Goal: Task Accomplishment & Management: Use online tool/utility

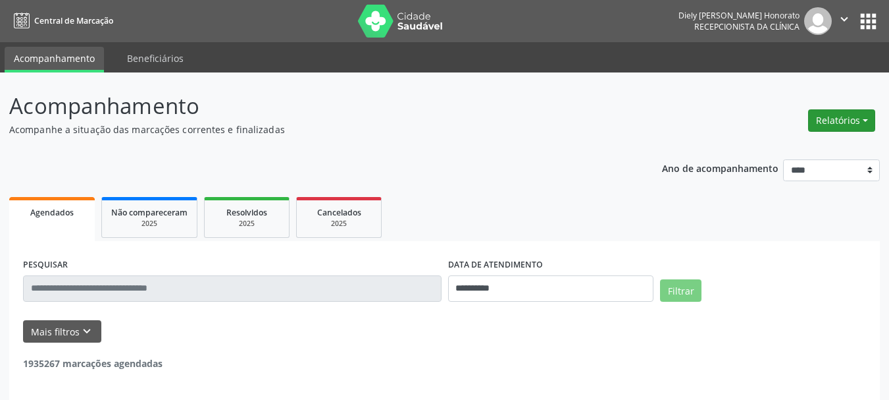
click at [835, 119] on button "Relatórios" at bounding box center [841, 120] width 67 height 22
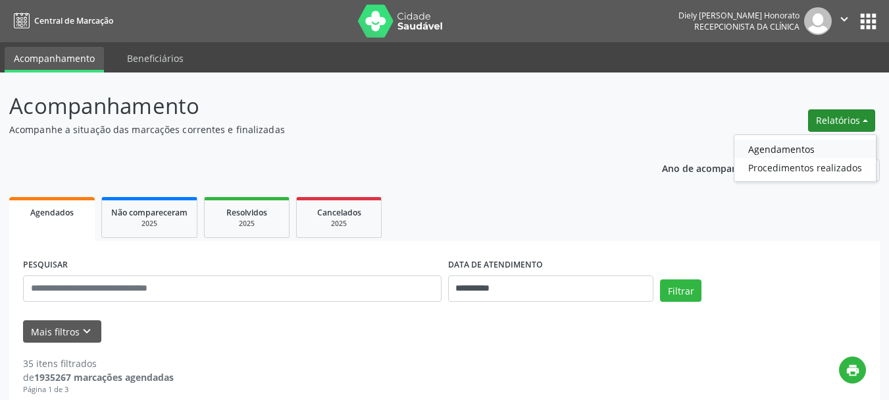
click at [758, 142] on link "Agendamentos" at bounding box center [806, 149] width 142 height 18
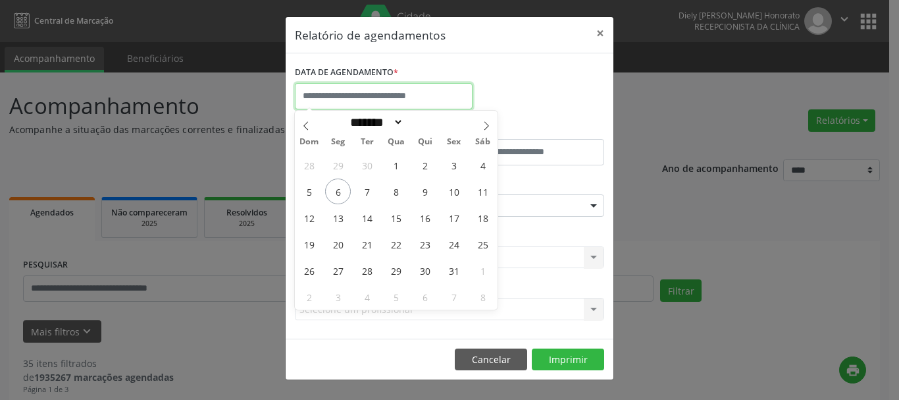
click at [398, 89] on input "text" at bounding box center [384, 96] width 178 height 26
click at [371, 186] on span "7" at bounding box center [367, 191] width 26 height 26
type input "**********"
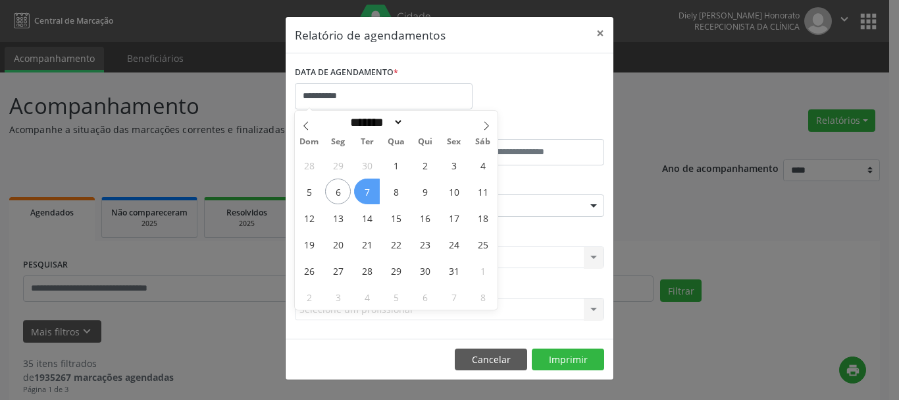
click at [371, 186] on span "7" at bounding box center [367, 191] width 26 height 26
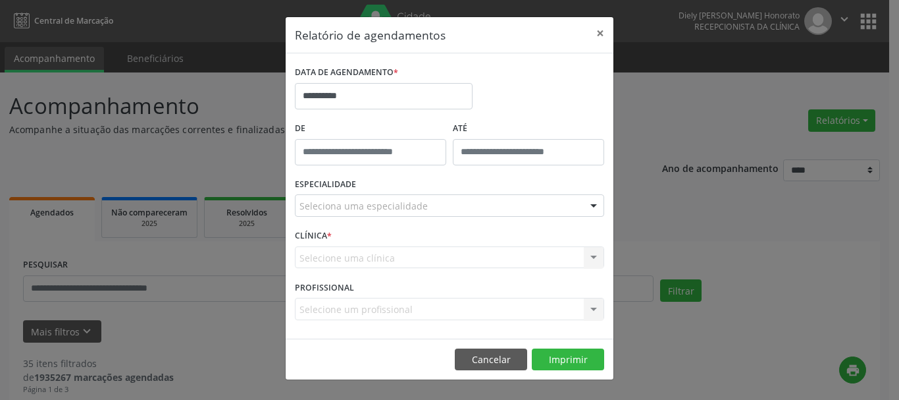
click at [374, 198] on div "Seleciona uma especialidade" at bounding box center [449, 205] width 309 height 22
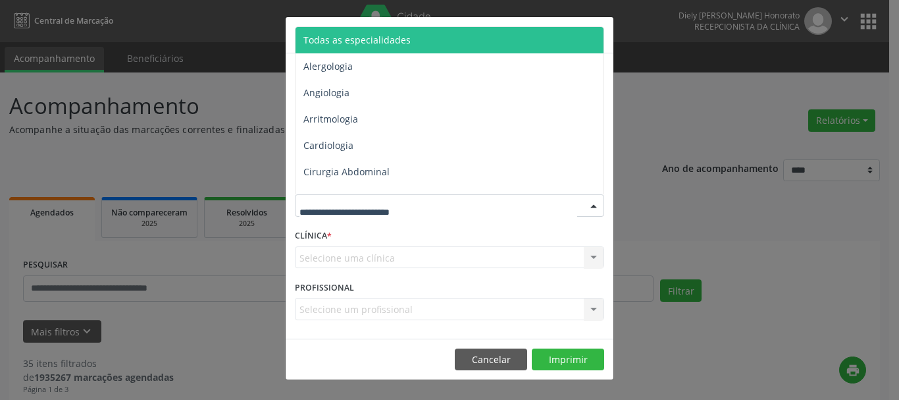
click at [384, 35] on span "Todas as especialidades" at bounding box center [357, 40] width 107 height 13
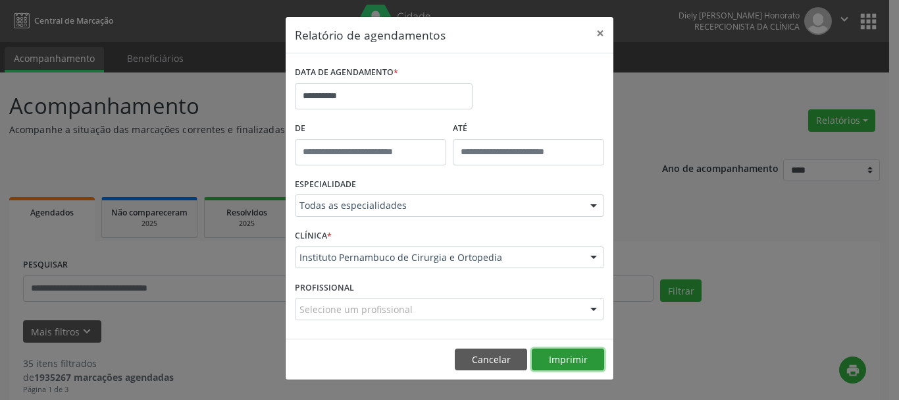
click at [561, 356] on button "Imprimir" at bounding box center [568, 359] width 72 height 22
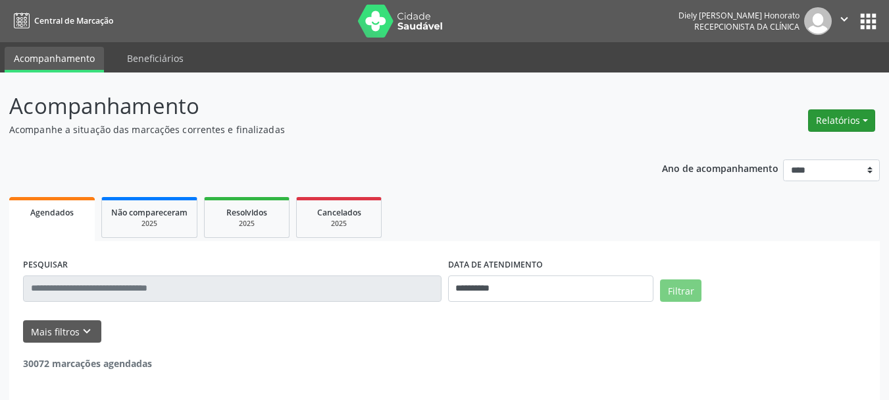
click at [853, 119] on button "Relatórios" at bounding box center [841, 120] width 67 height 22
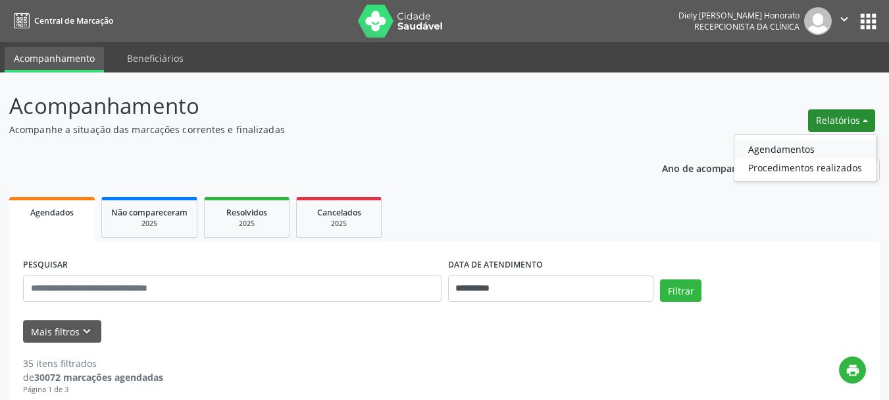
click at [778, 148] on link "Agendamentos" at bounding box center [806, 149] width 142 height 18
select select "*"
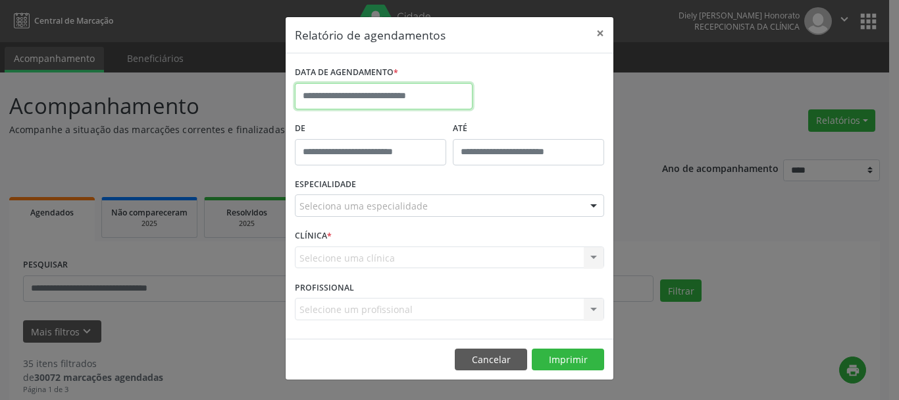
click at [415, 99] on input "text" at bounding box center [384, 96] width 178 height 26
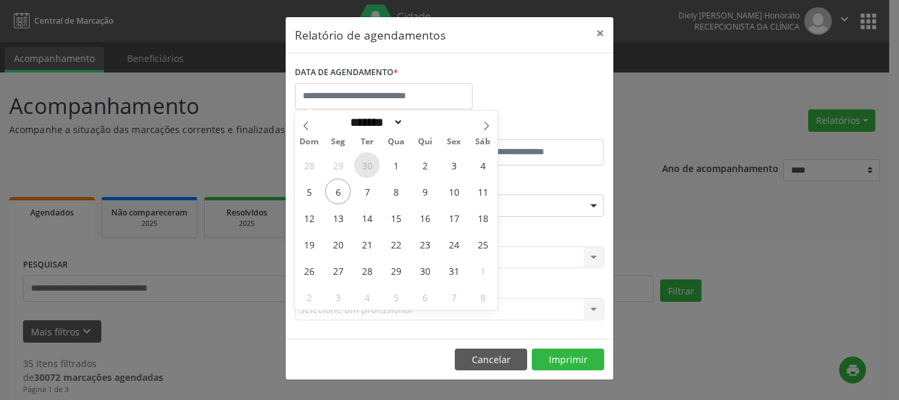
click at [373, 169] on span "30" at bounding box center [367, 165] width 26 height 26
type input "**********"
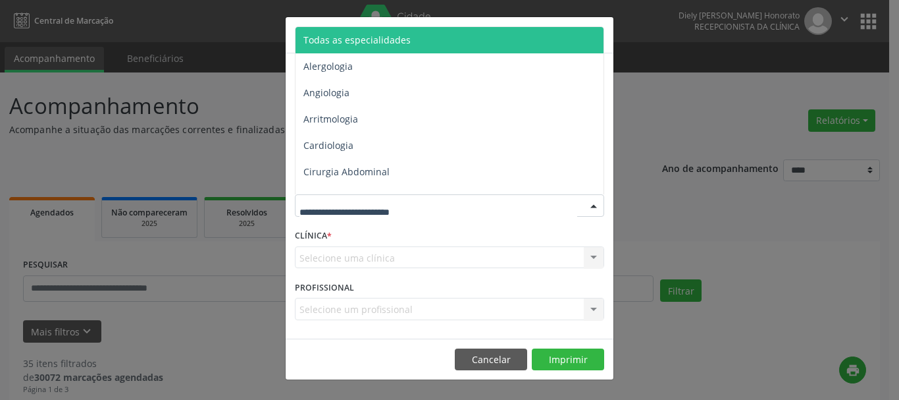
click at [384, 44] on span "Todas as especialidades" at bounding box center [357, 40] width 107 height 13
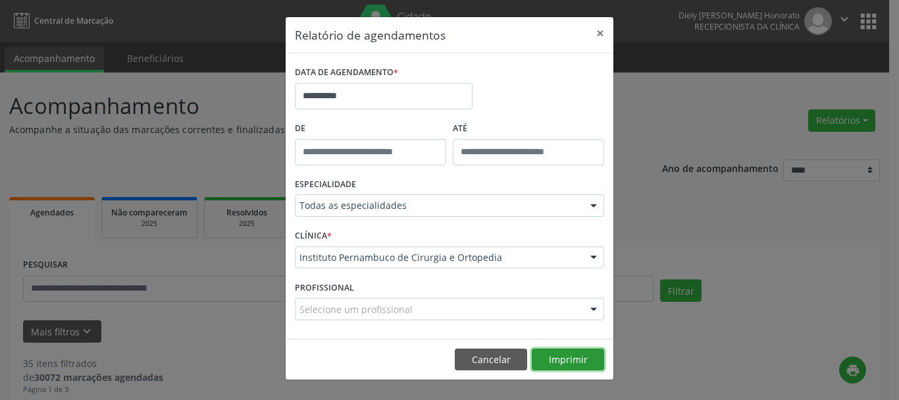
click at [577, 350] on button "Imprimir" at bounding box center [568, 359] width 72 height 22
